Goal: Information Seeking & Learning: Learn about a topic

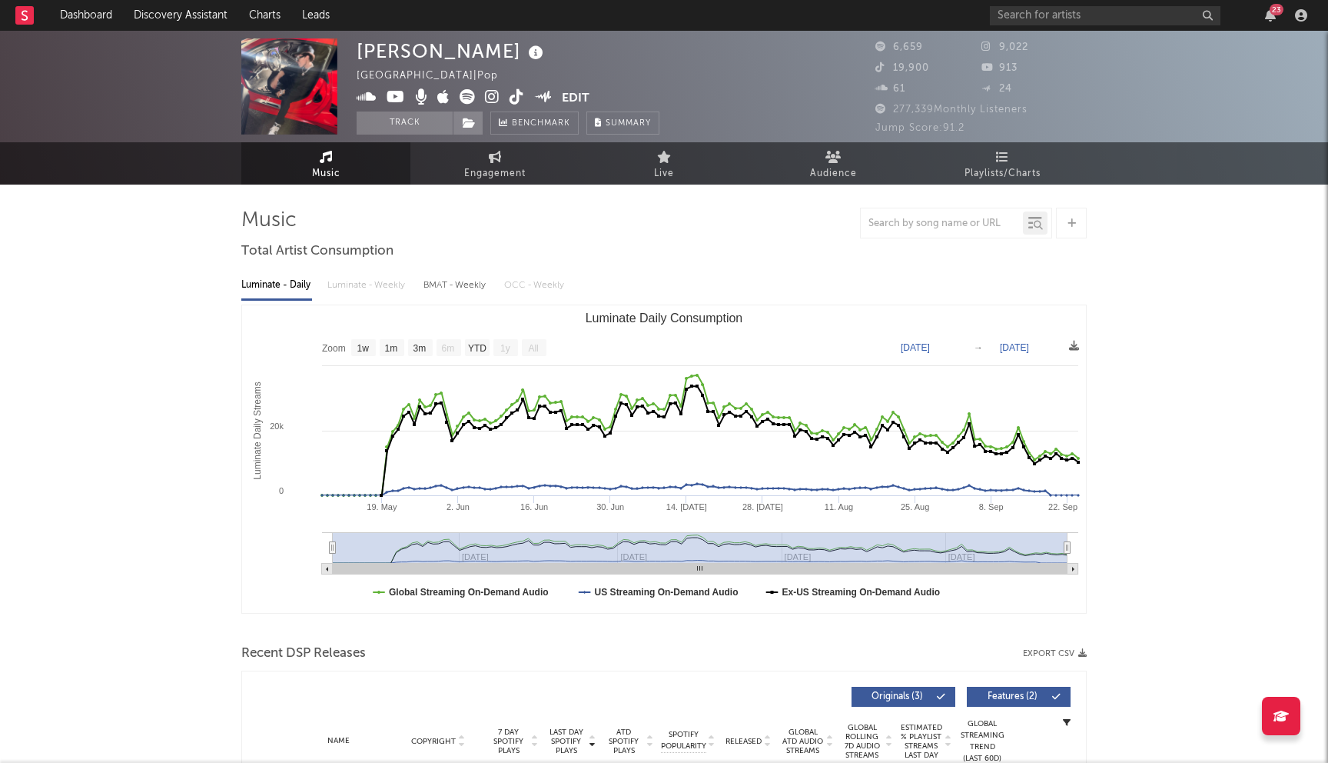
select select "1w"
click at [1039, 24] on input "text" at bounding box center [1105, 15] width 231 height 19
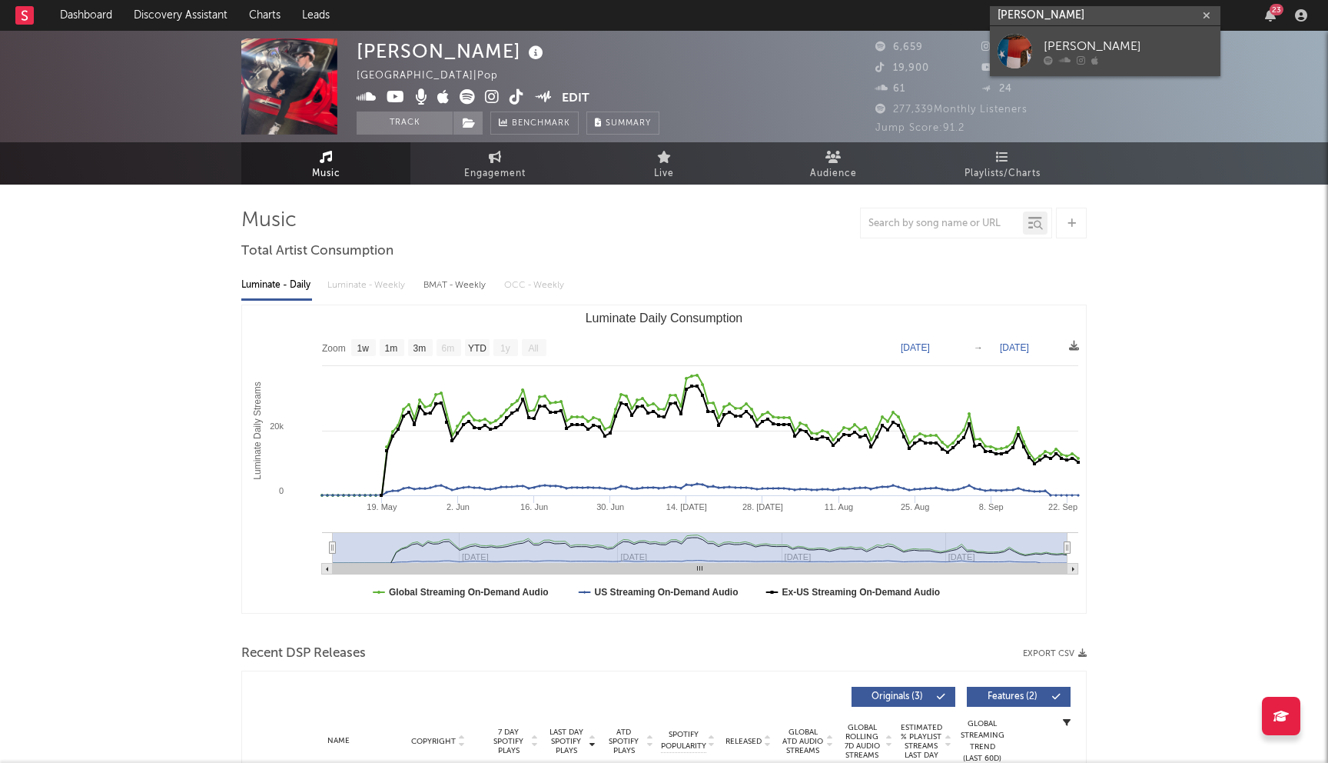
type input "[PERSON_NAME]"
click at [1057, 47] on div "[PERSON_NAME]" at bounding box center [1128, 46] width 169 height 18
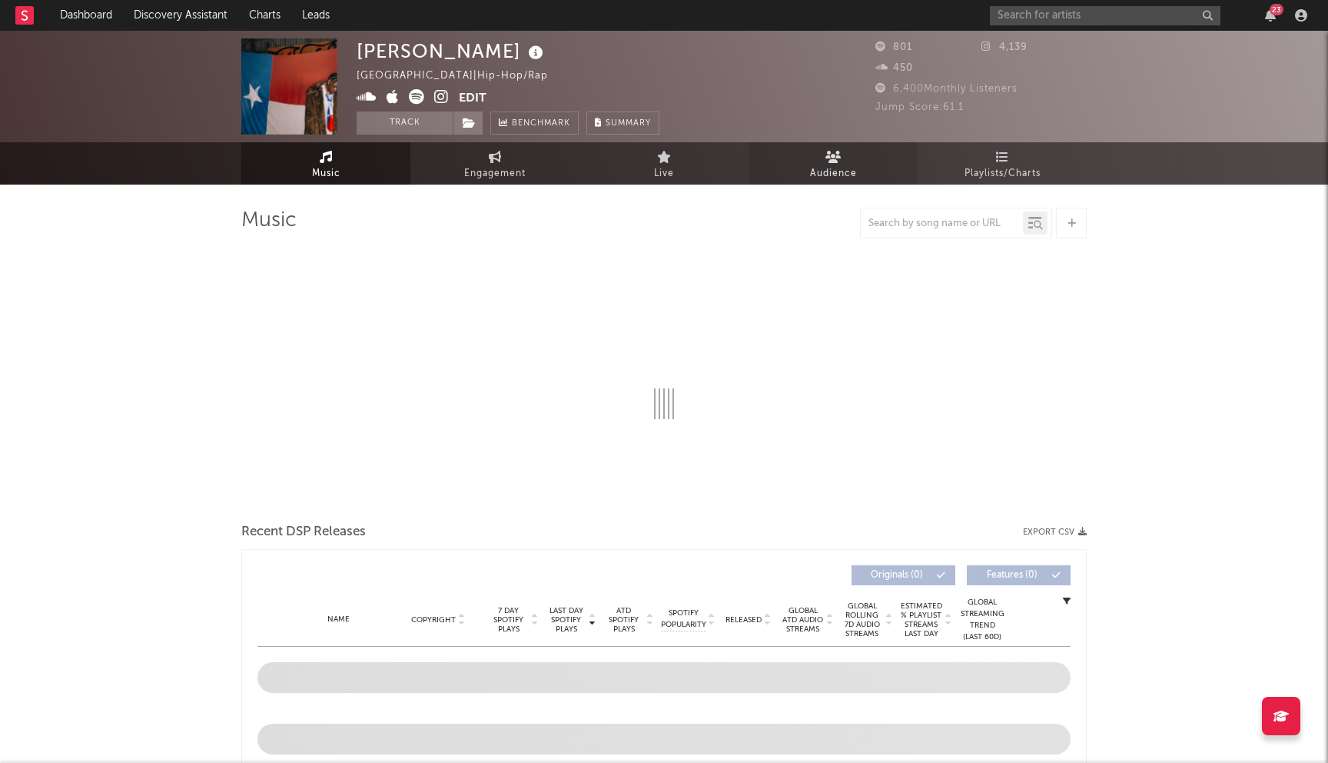
select select "1w"
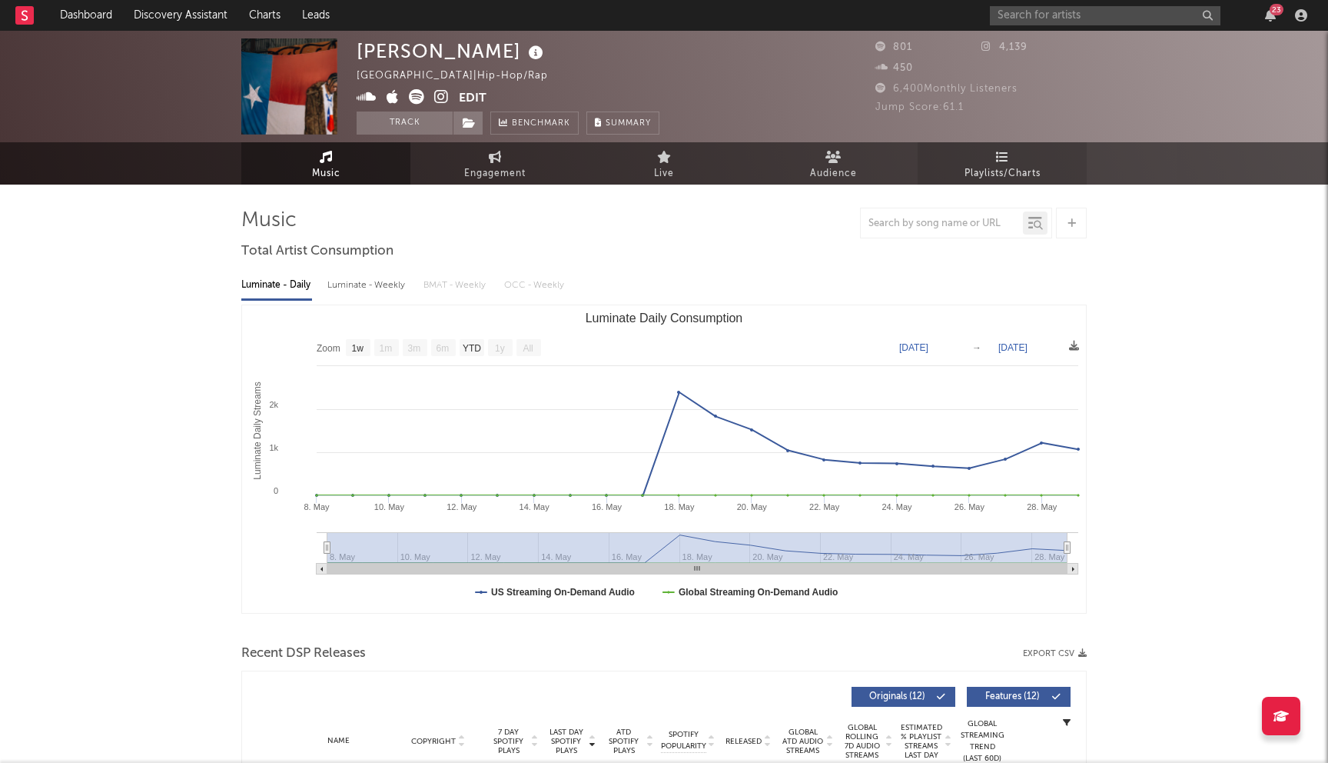
click at [986, 165] on span "Playlists/Charts" at bounding box center [1003, 174] width 76 height 18
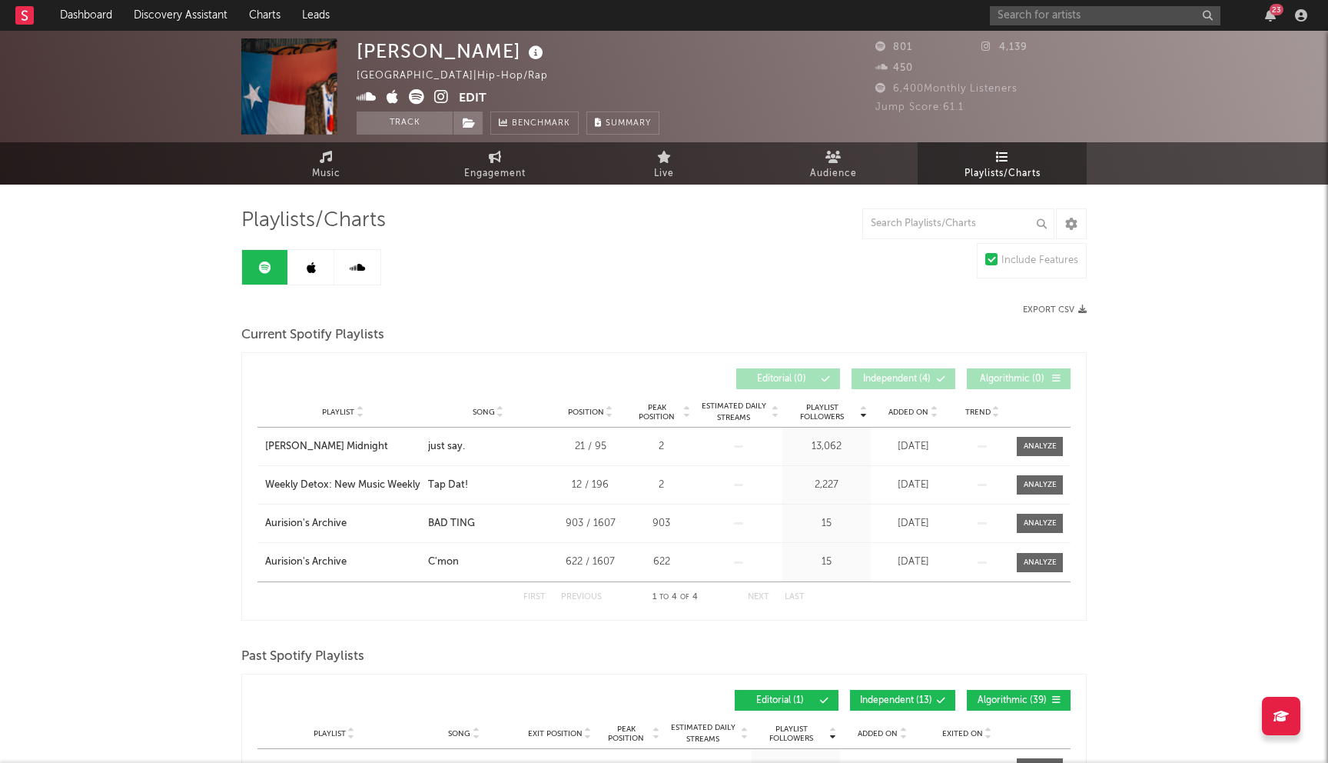
click at [298, 273] on link at bounding box center [311, 267] width 46 height 35
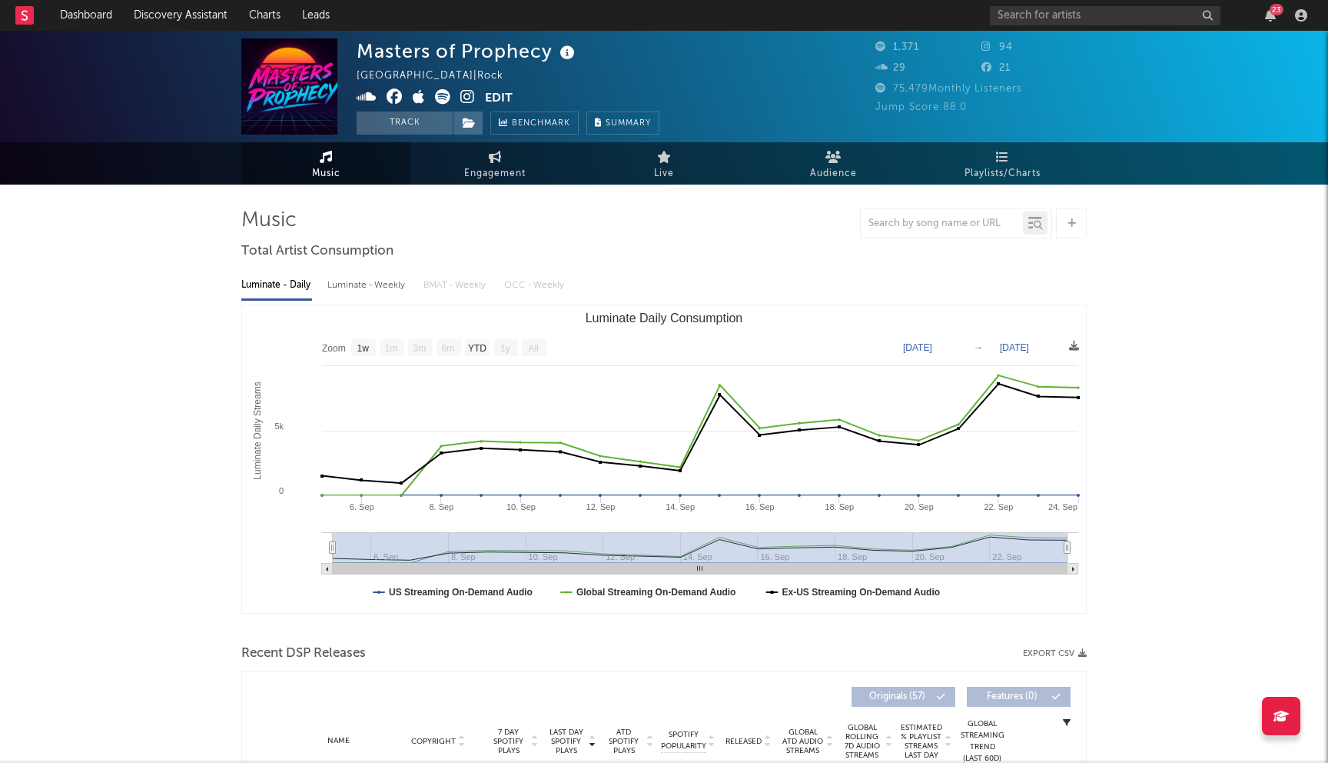
select select "1w"
